Goal: Task Accomplishment & Management: Use online tool/utility

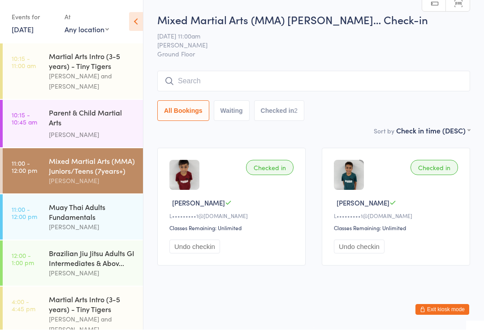
scroll to position [39, 0]
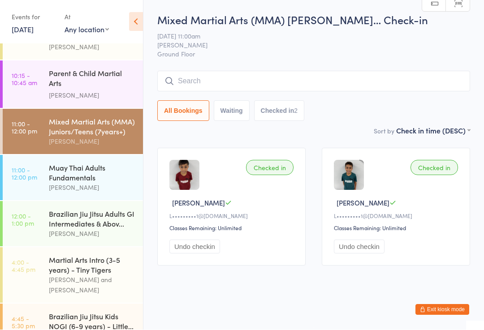
click at [77, 211] on div "Brazilian Jiu Jitsu Adults GI Intermediates & Abov..." at bounding box center [92, 219] width 86 height 20
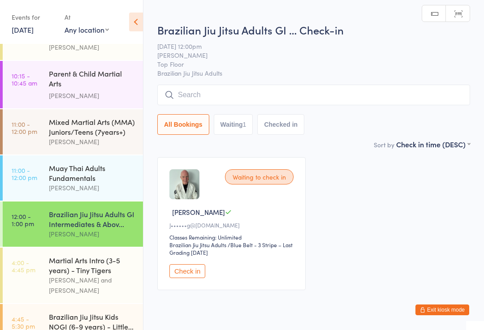
click at [283, 98] on input "search" at bounding box center [313, 95] width 313 height 21
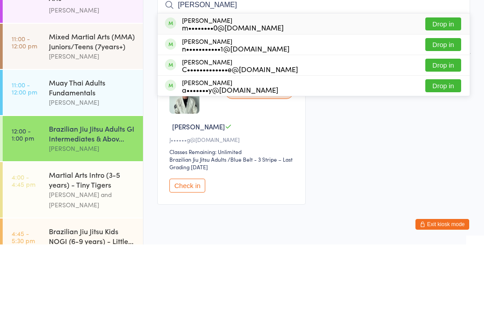
type input "[PERSON_NAME]"
click at [452, 144] on button "Drop in" at bounding box center [443, 150] width 36 height 13
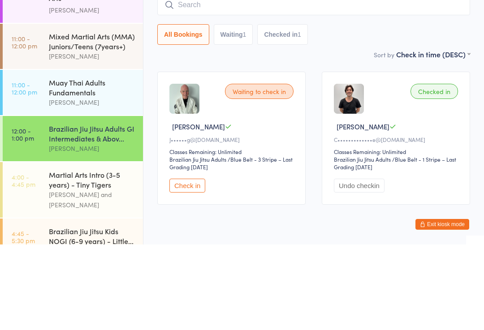
click at [69, 137] on div "[PERSON_NAME]" at bounding box center [92, 142] width 86 height 10
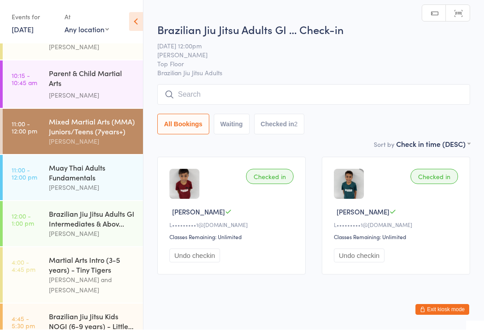
scroll to position [0, 0]
click at [238, 92] on input "search" at bounding box center [313, 94] width 313 height 21
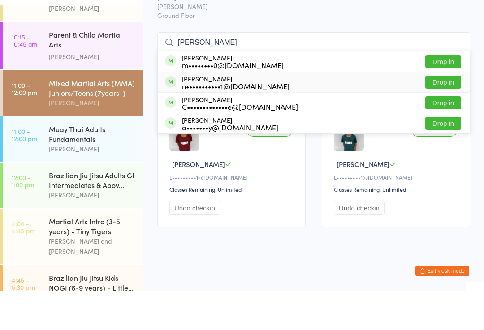
type input "[PERSON_NAME]"
click at [246, 114] on div "[PERSON_NAME] n•••••••••••1@[DOMAIN_NAME]" at bounding box center [236, 121] width 108 height 14
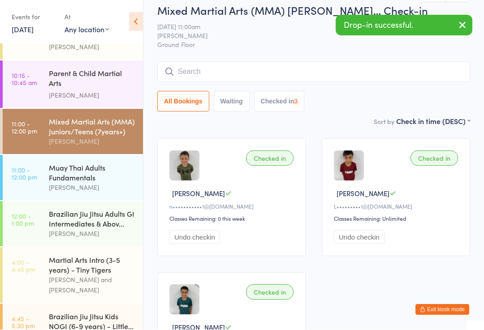
scroll to position [10, 0]
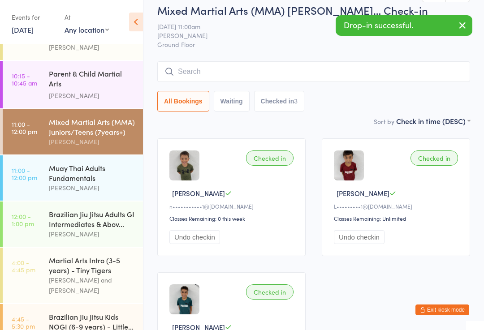
click at [321, 65] on input "search" at bounding box center [313, 71] width 313 height 21
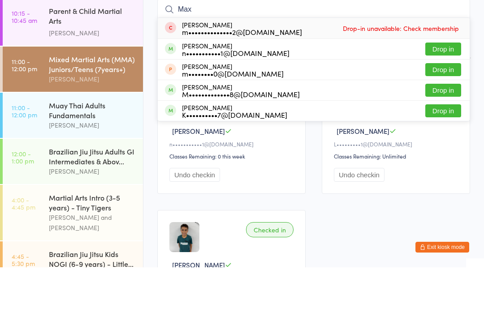
type input "Max"
click at [241, 112] on div "n•••••••••••1@[DOMAIN_NAME]" at bounding box center [236, 115] width 108 height 7
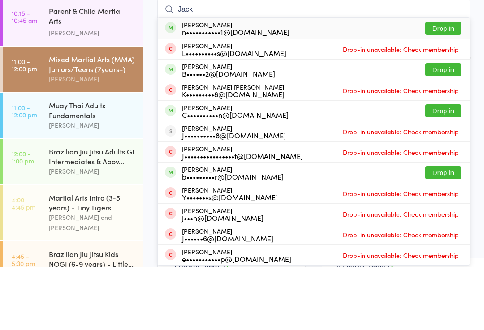
type input "Jack"
click at [239, 91] on div "n•••••••••••1@[DOMAIN_NAME]" at bounding box center [236, 94] width 108 height 7
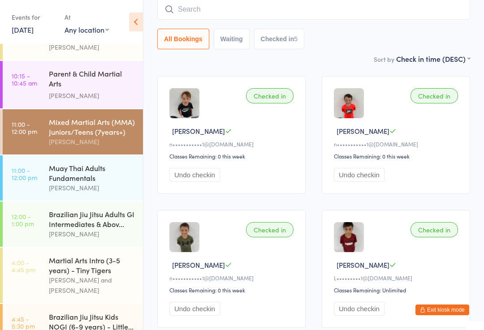
click at [323, 5] on input "search" at bounding box center [313, 9] width 313 height 21
type input "Ricki"
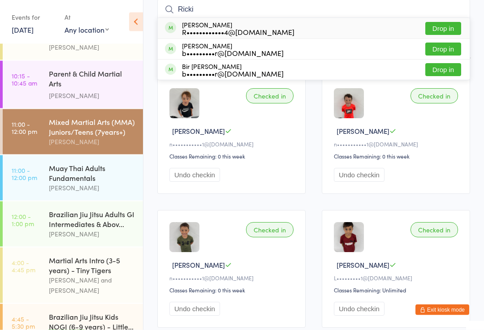
click at [351, 30] on div "[PERSON_NAME] R••••••••••••4@[DOMAIN_NAME] Drop in" at bounding box center [314, 28] width 312 height 21
